Goal: Information Seeking & Learning: Learn about a topic

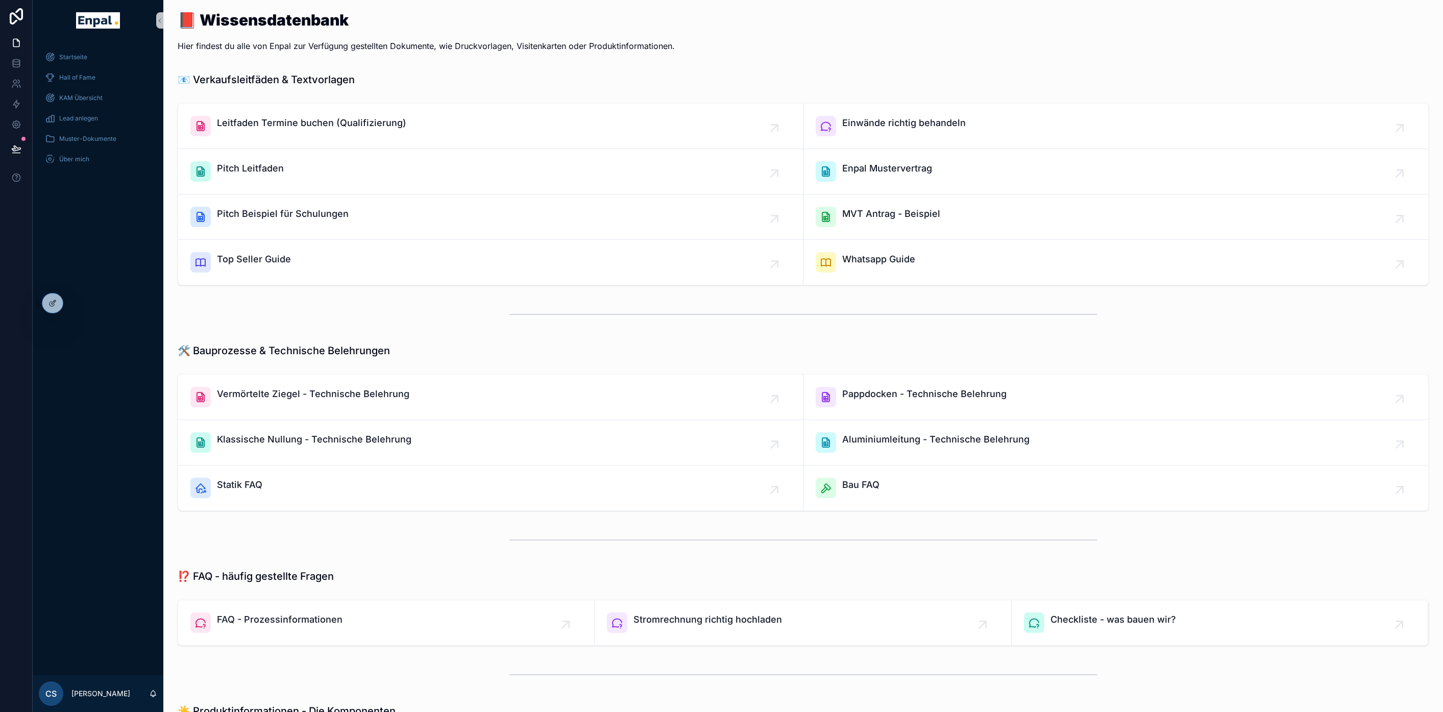
scroll to position [0, 8]
click at [1090, 34] on div "📕 Wissensdatenbank Hier findest du alle von Enpal zur Verfügung gestellten Doku…" at bounding box center [803, 34] width 1251 height 44
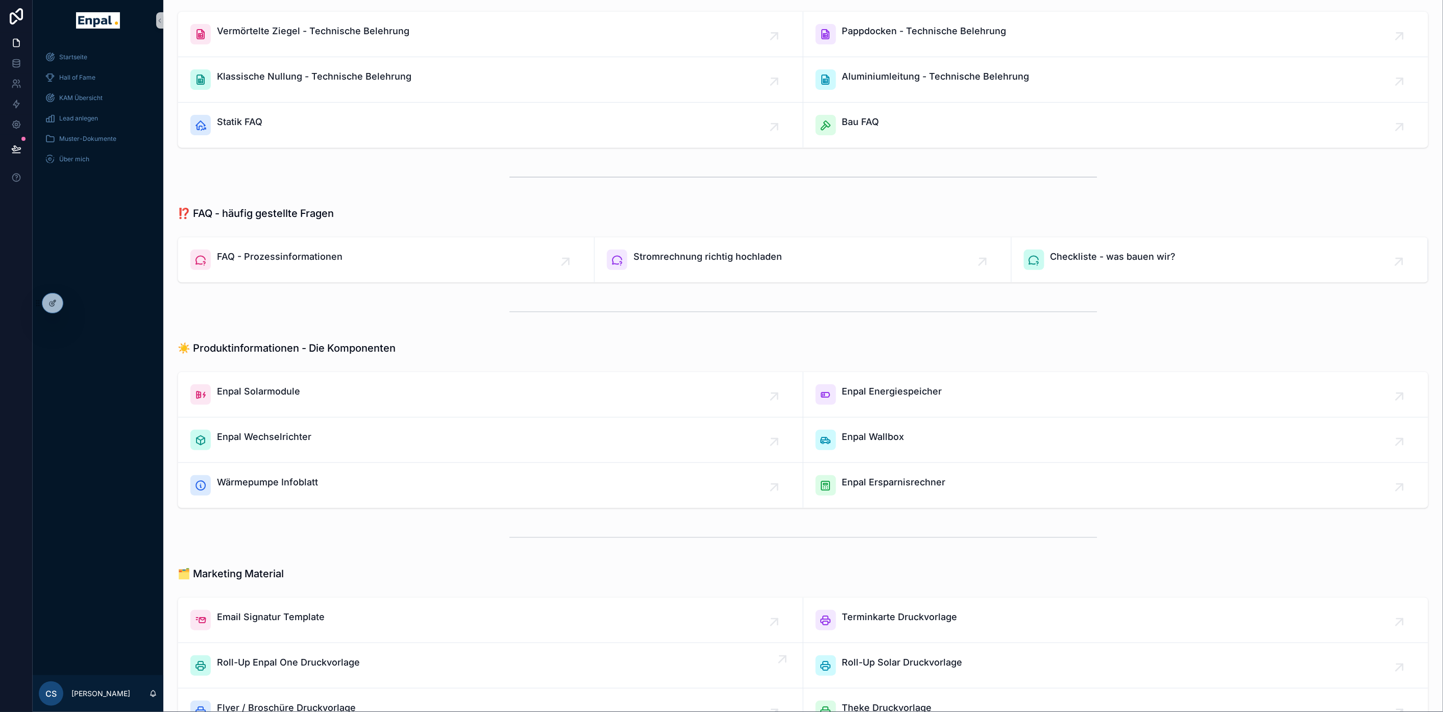
scroll to position [453, 0]
